Goal: Transaction & Acquisition: Purchase product/service

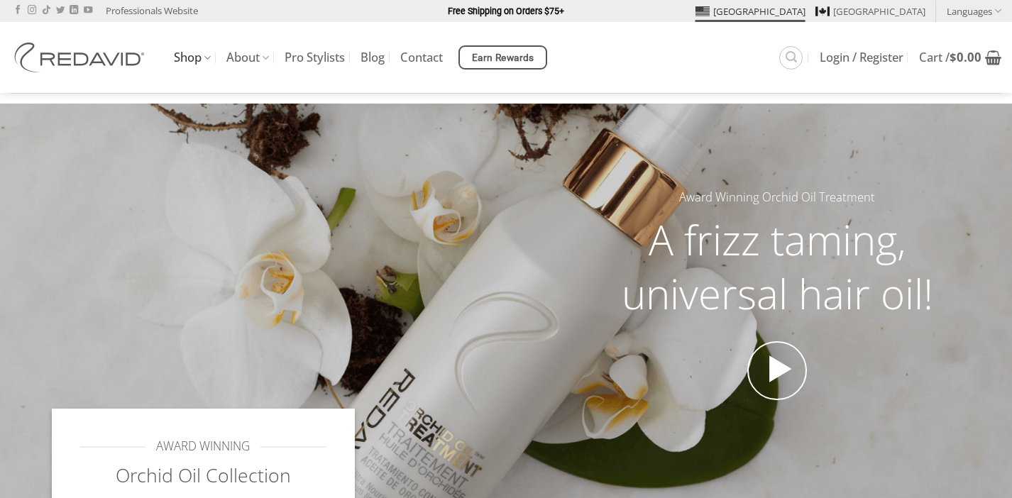
click at [202, 60] on link "Shop" at bounding box center [192, 58] width 37 height 28
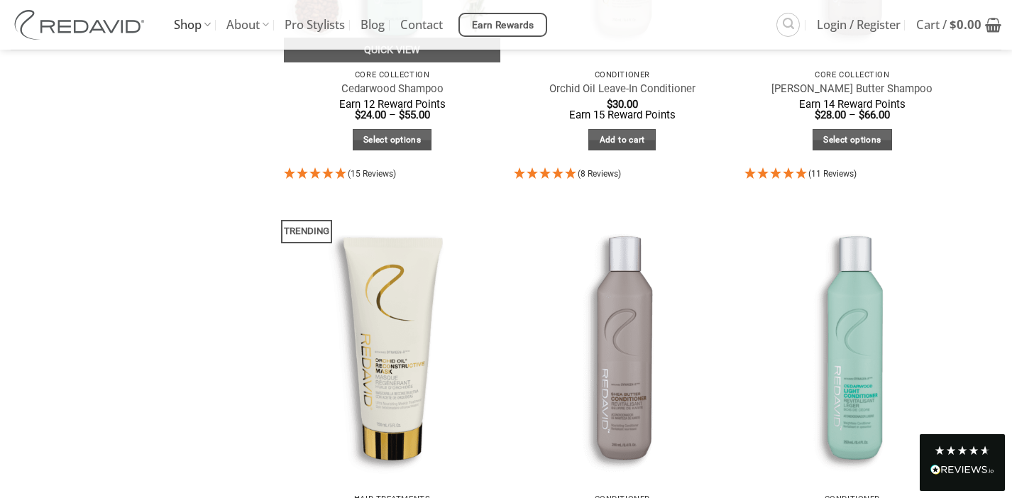
scroll to position [1376, 0]
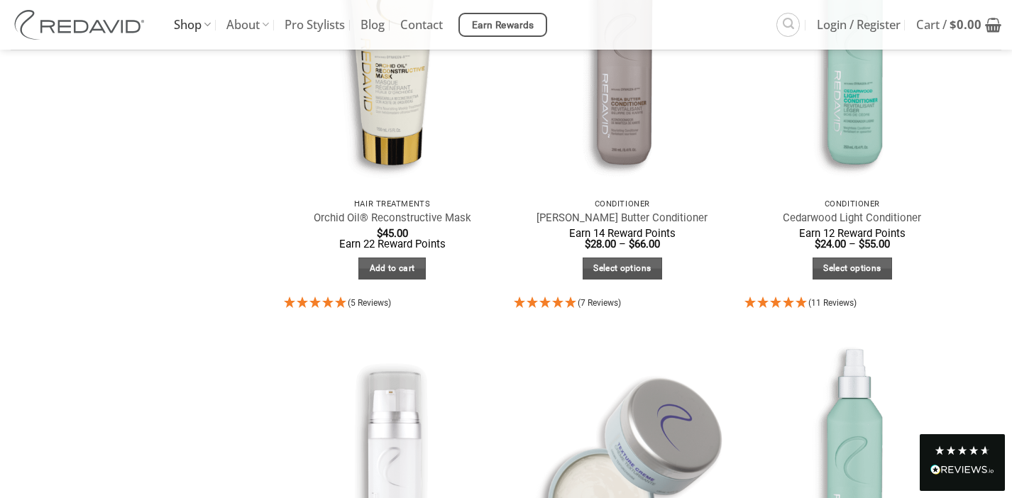
scroll to position [1525, 0]
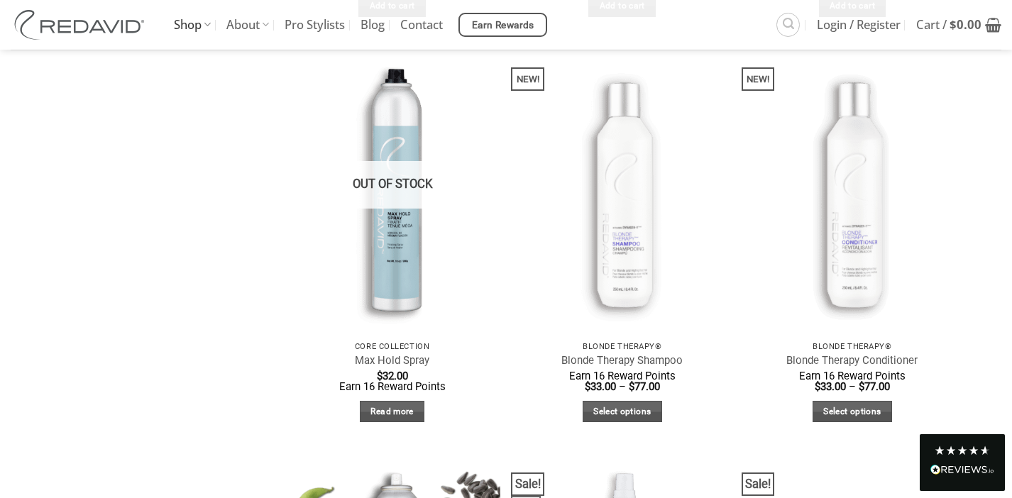
scroll to position [2646, 0]
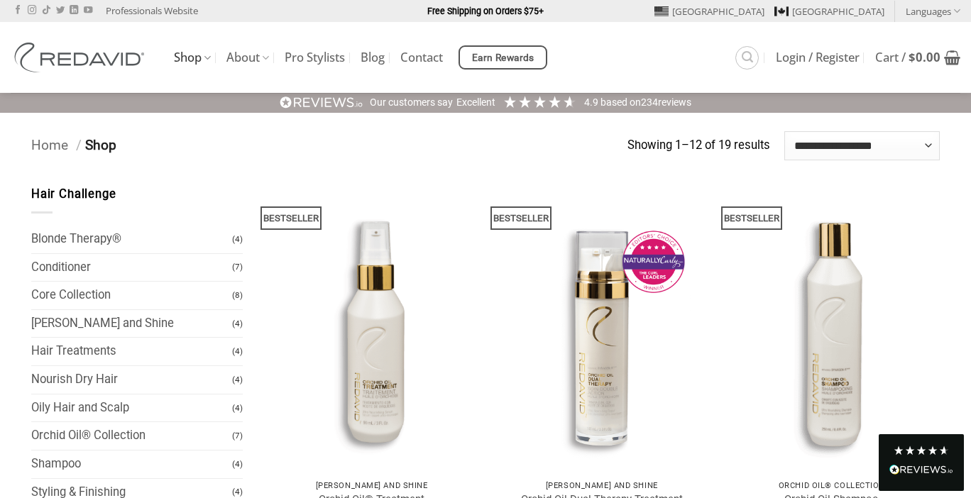
scroll to position [83, 0]
